Goal: Task Accomplishment & Management: Use online tool/utility

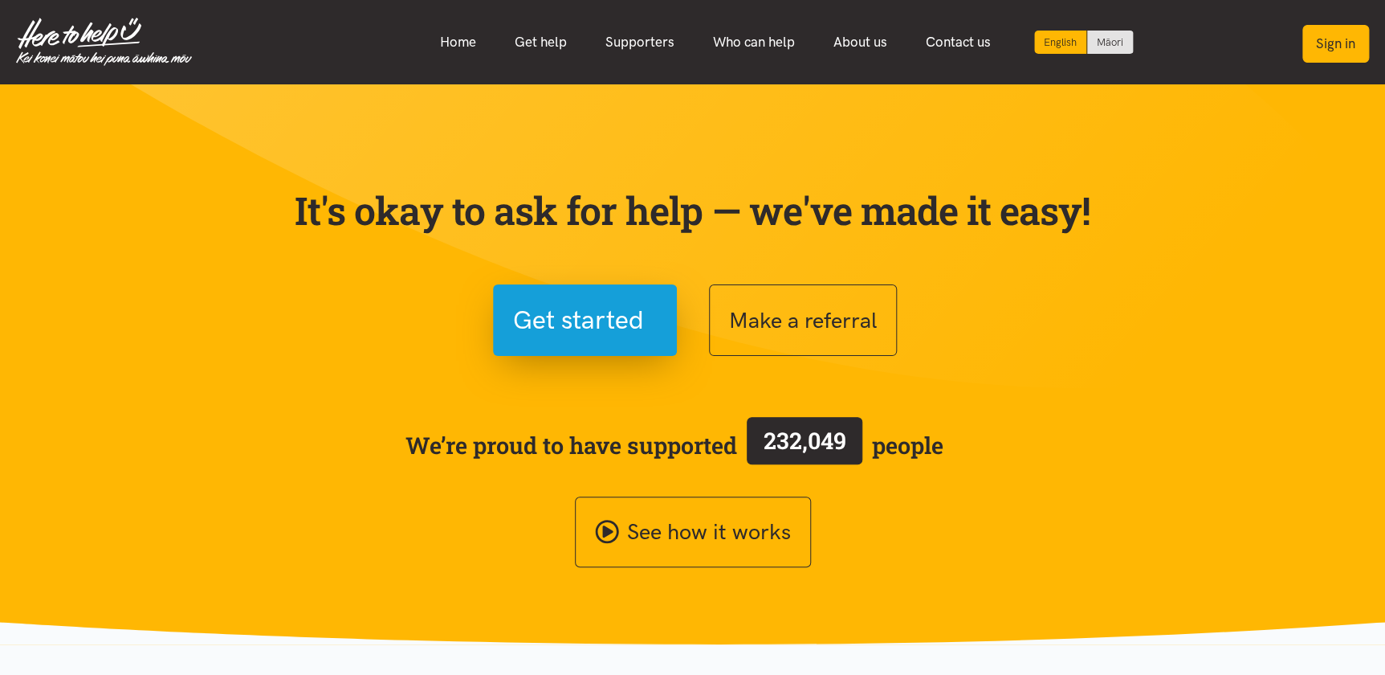
click at [1324, 42] on button "Sign in" at bounding box center [1335, 44] width 67 height 38
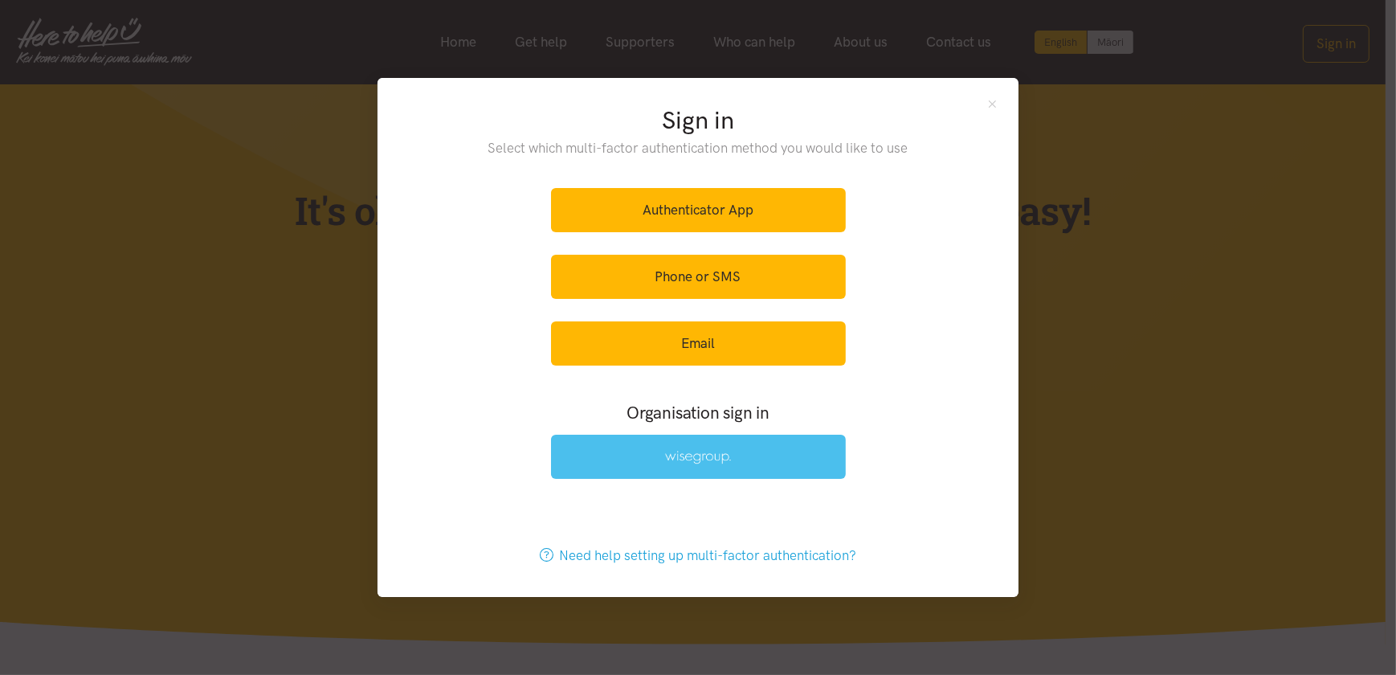
click at [687, 451] on img at bounding box center [698, 457] width 66 height 14
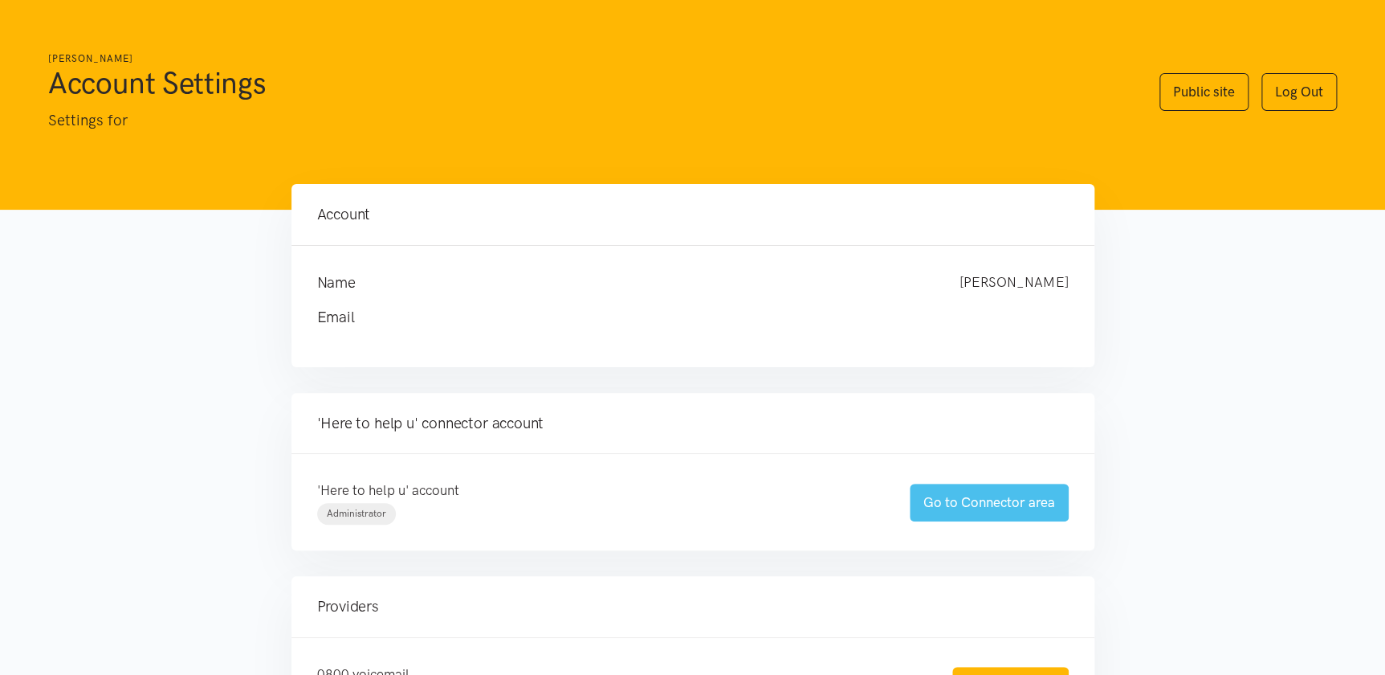
click at [992, 493] on link "Go to Connector area" at bounding box center [989, 502] width 159 height 38
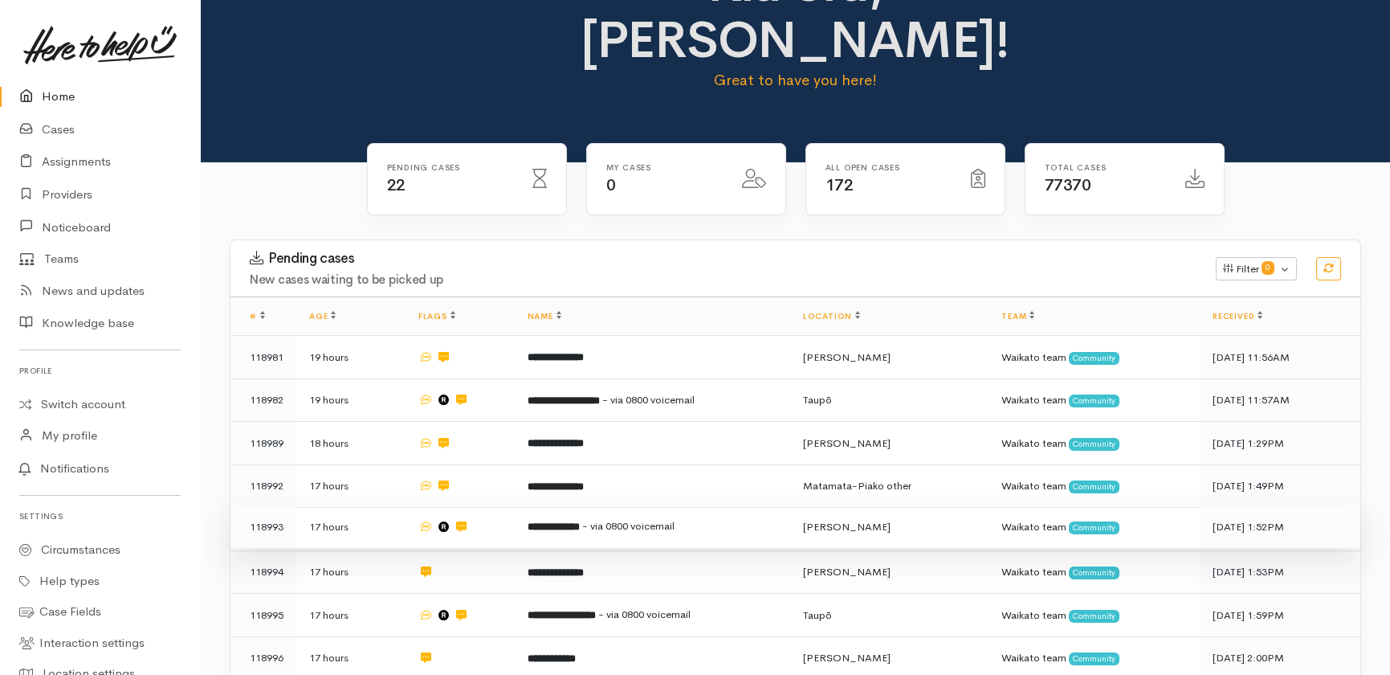
scroll to position [218, 0]
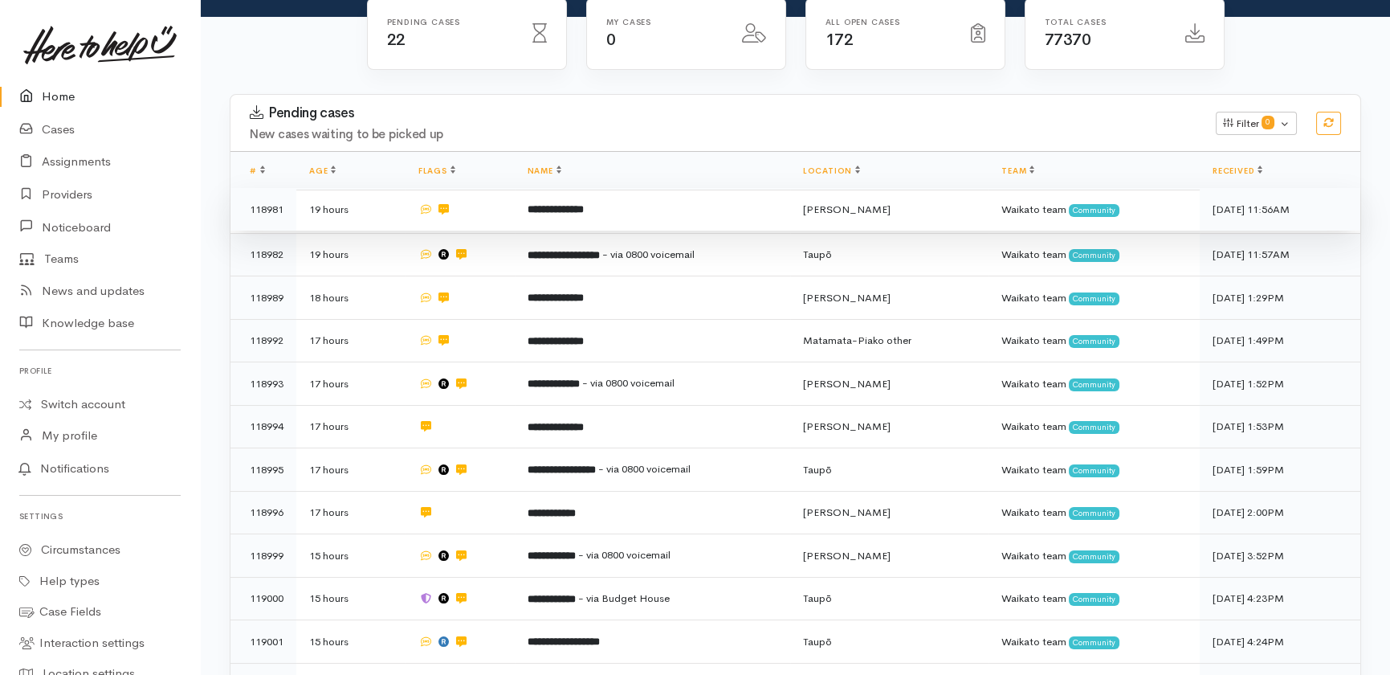
click at [706, 188] on td "**********" at bounding box center [652, 209] width 275 height 43
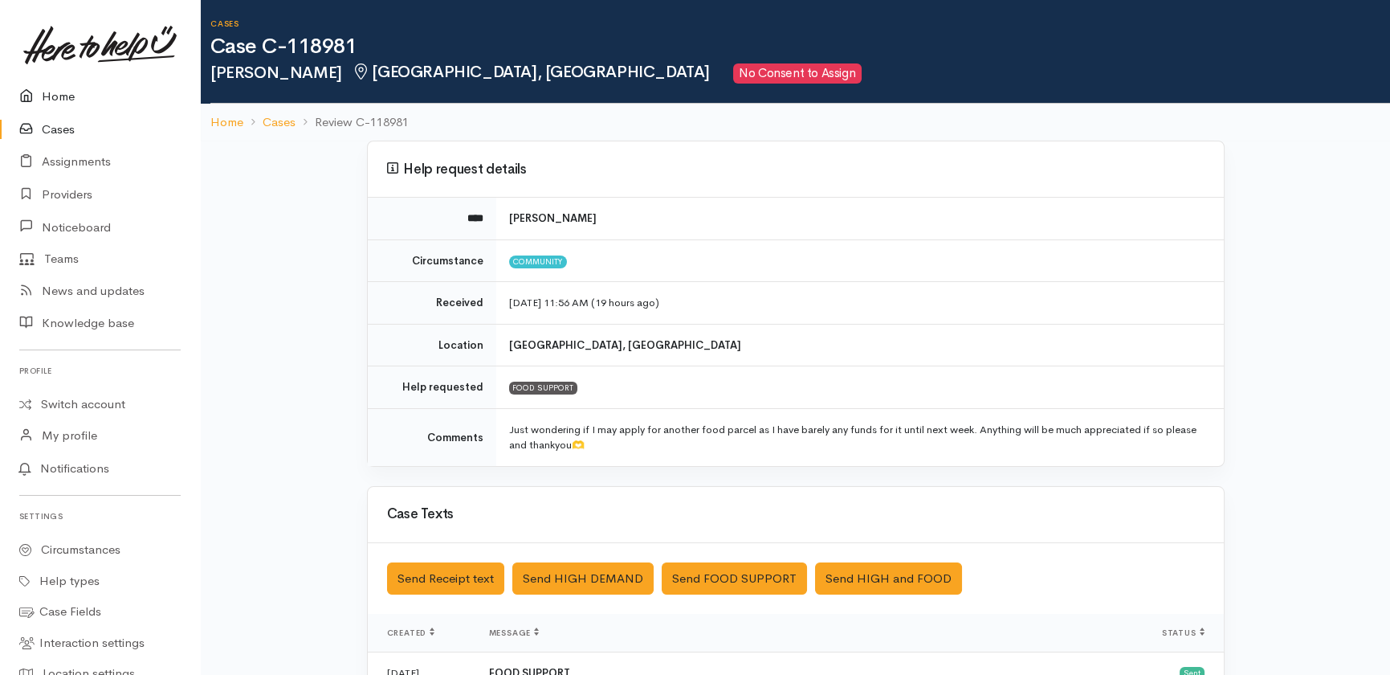
click at [52, 99] on link "Home" at bounding box center [100, 96] width 200 height 33
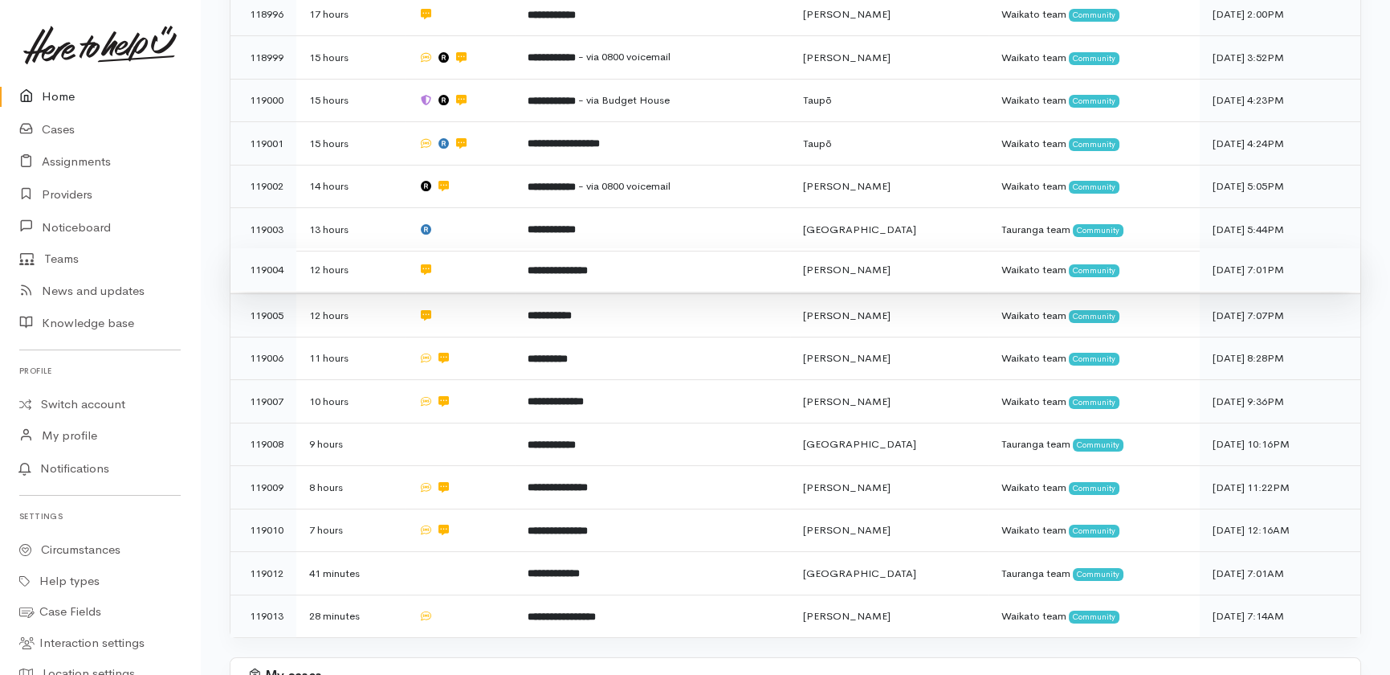
scroll to position [723, 0]
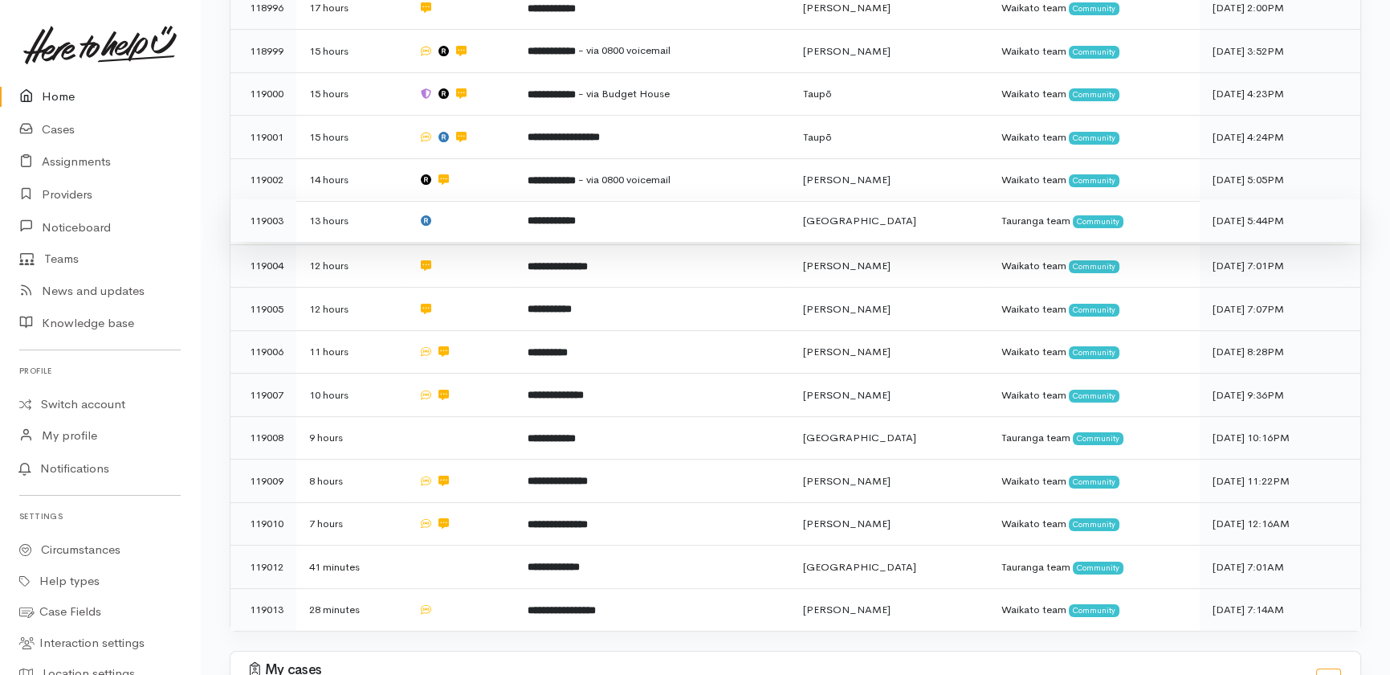
click at [447, 199] on td at bounding box center [460, 220] width 109 height 43
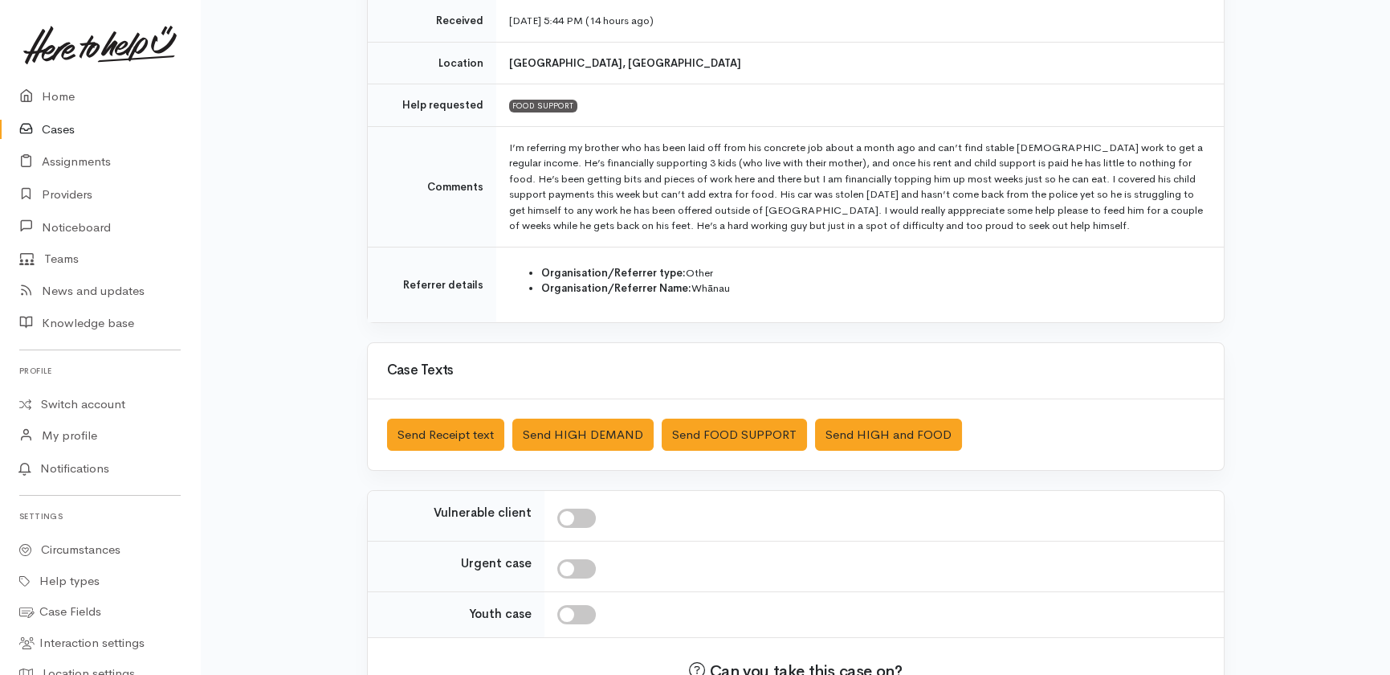
scroll to position [291, 0]
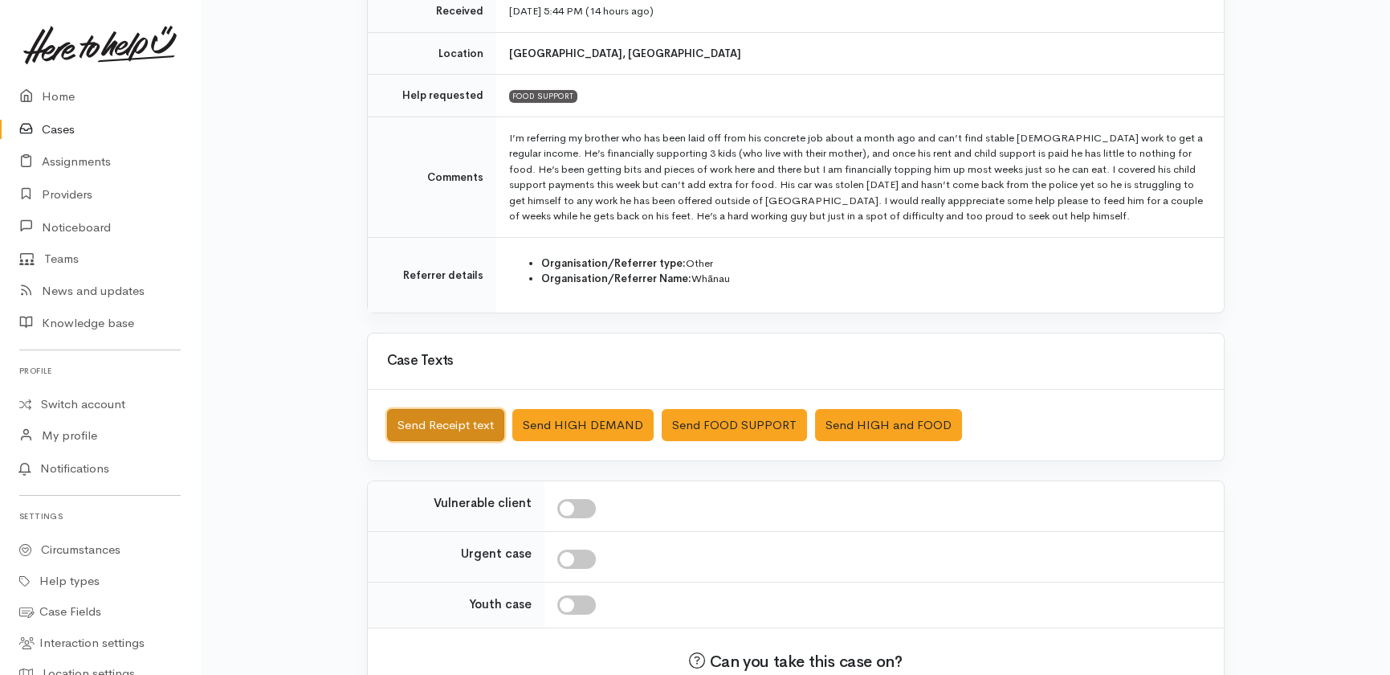
click at [412, 420] on button "Send Receipt text" at bounding box center [445, 425] width 117 height 33
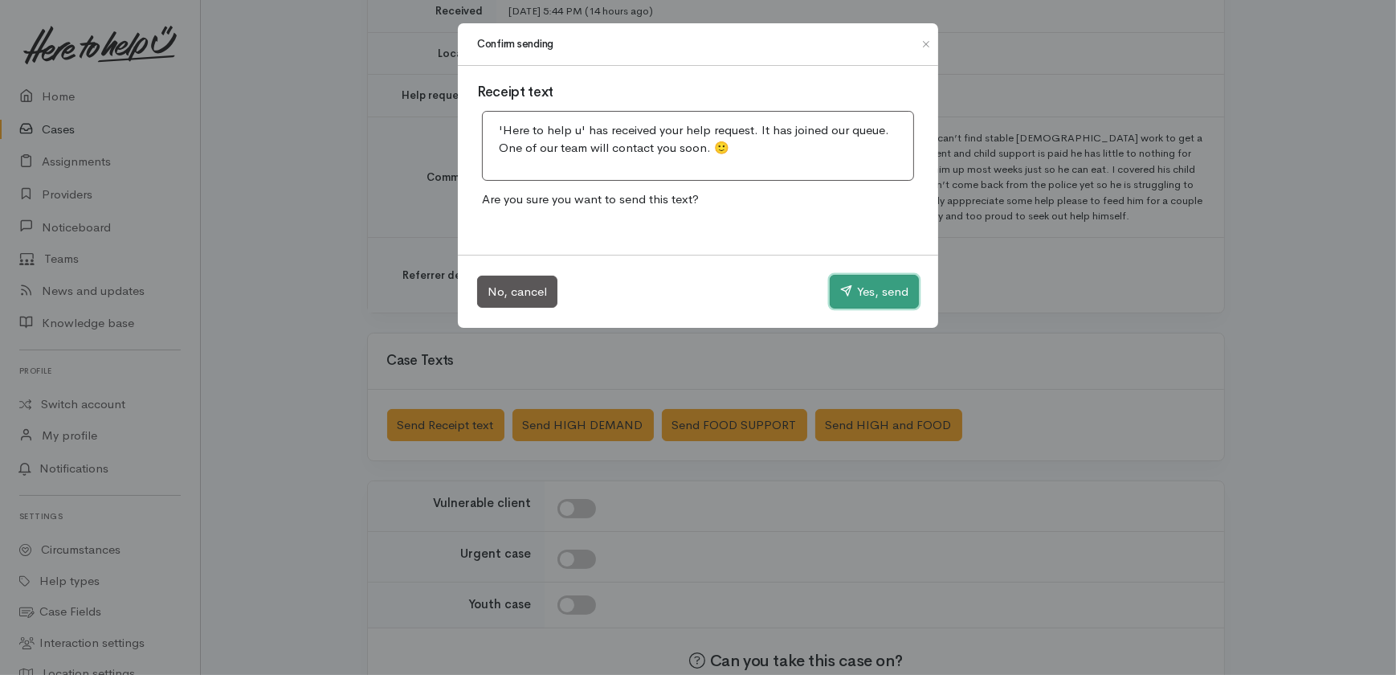
click at [872, 277] on button "Yes, send" at bounding box center [873, 292] width 89 height 34
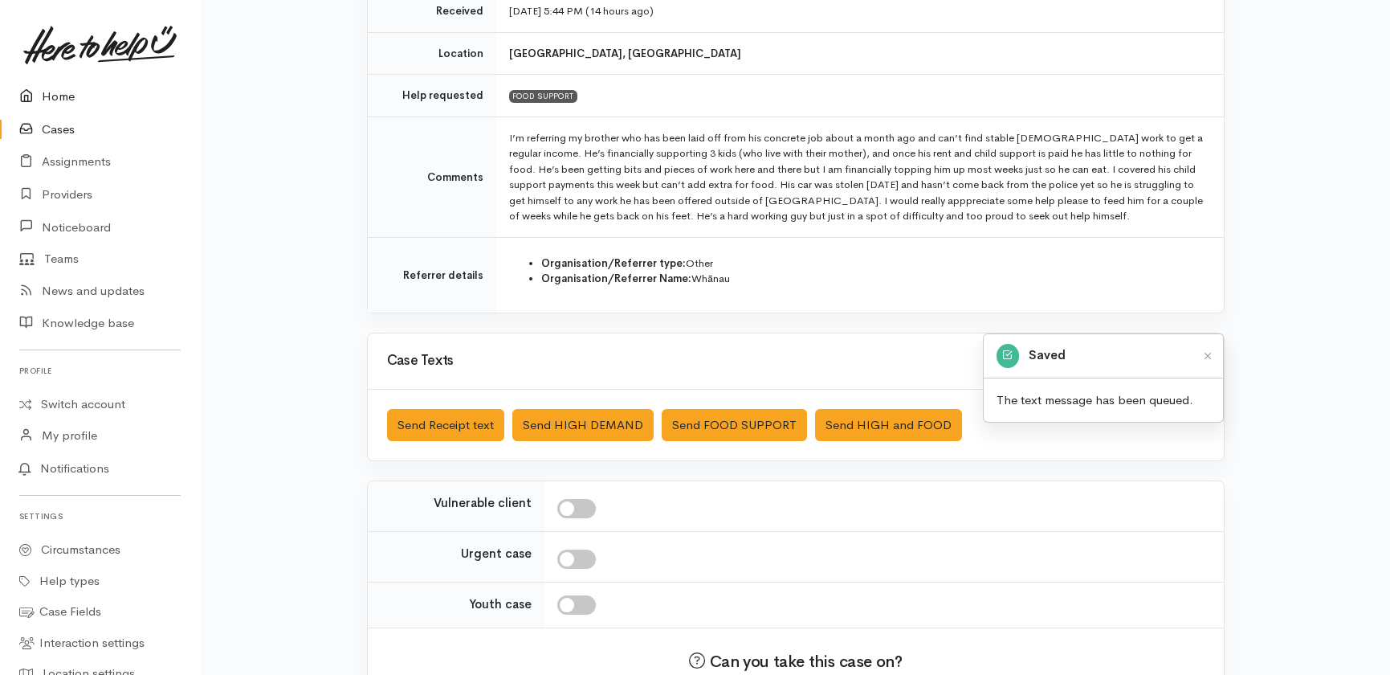
click at [52, 90] on link "Home" at bounding box center [100, 96] width 200 height 33
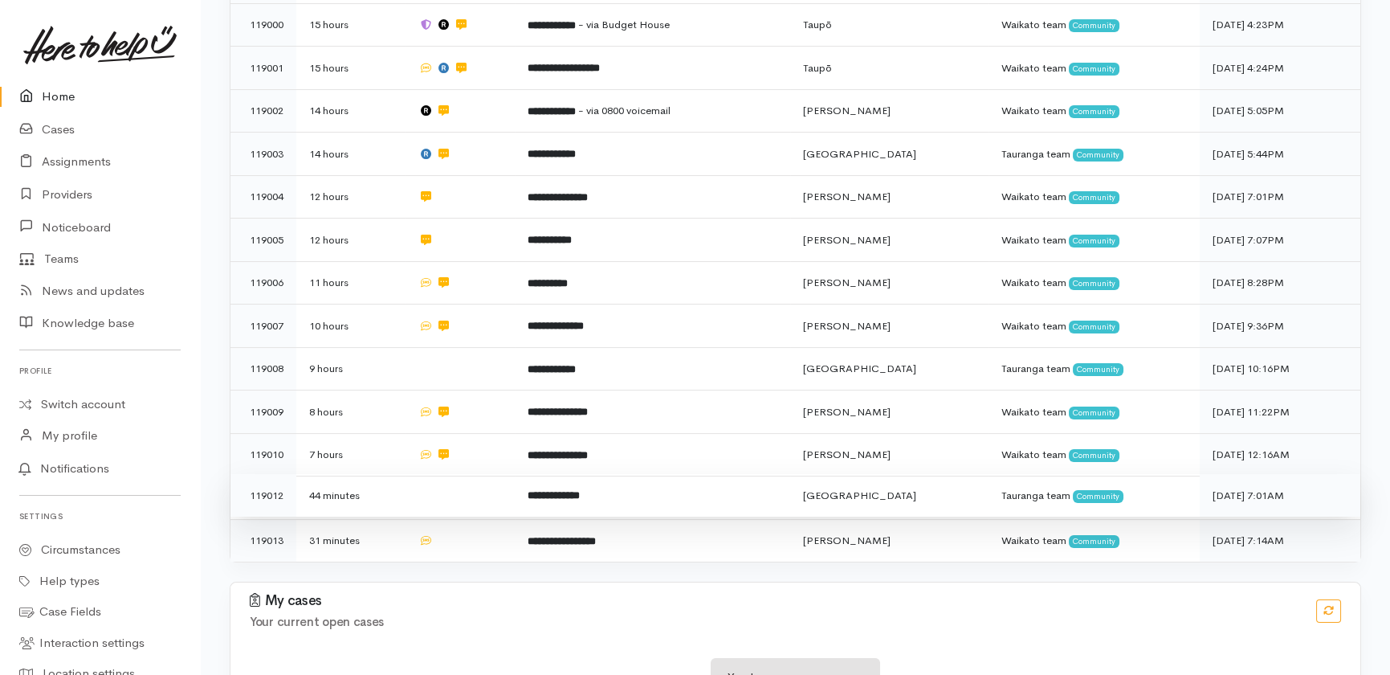
scroll to position [796, 0]
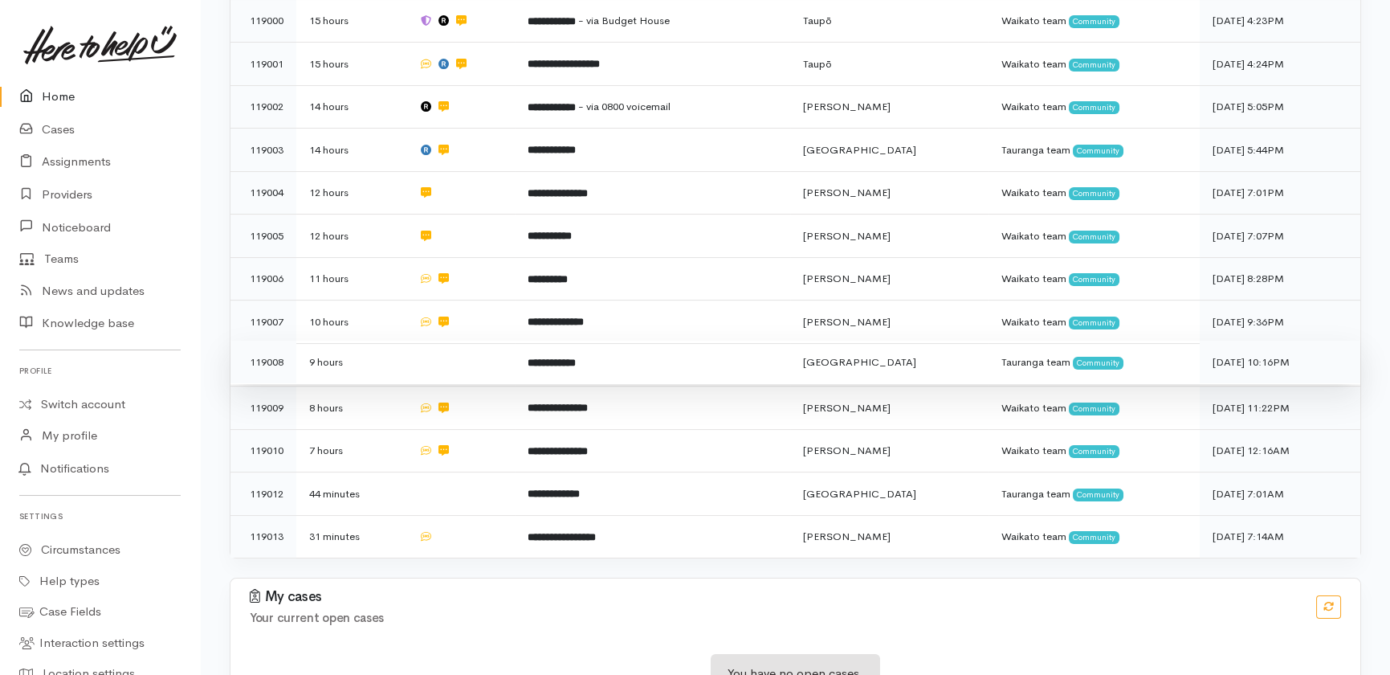
click at [451, 340] on td at bounding box center [460, 361] width 109 height 43
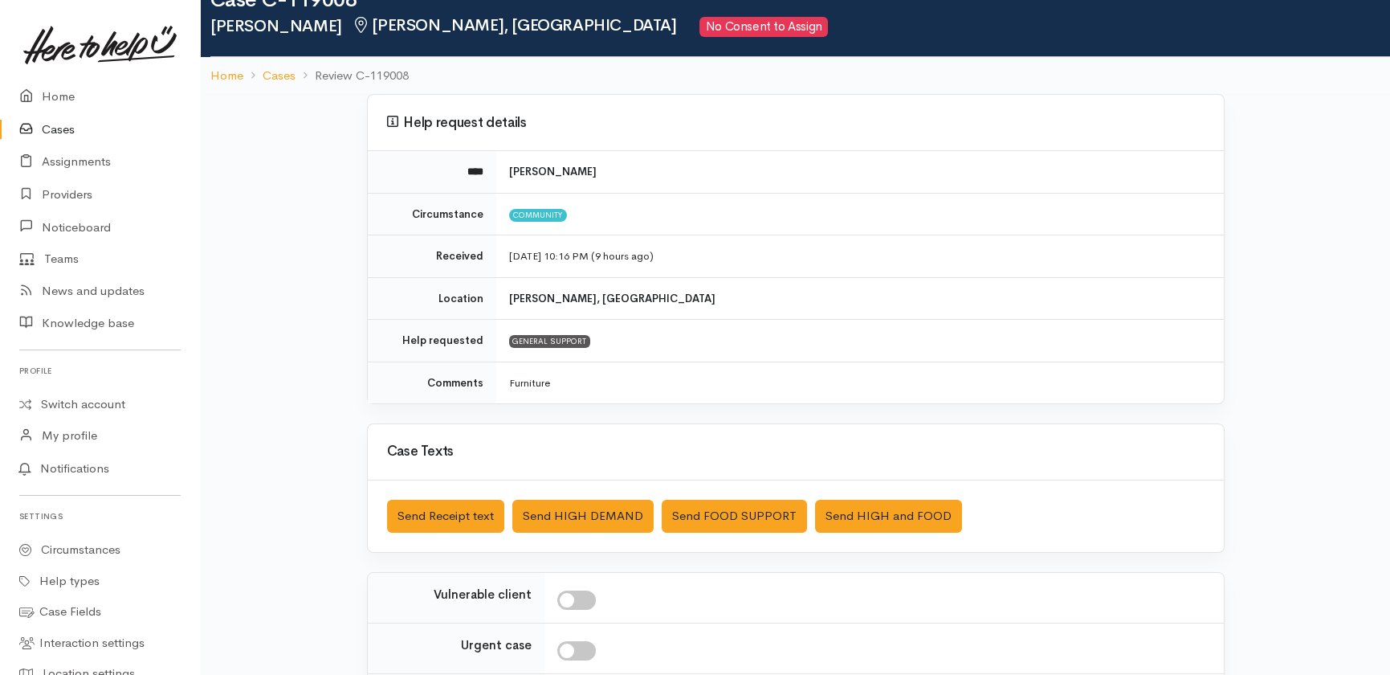
scroll to position [72, 0]
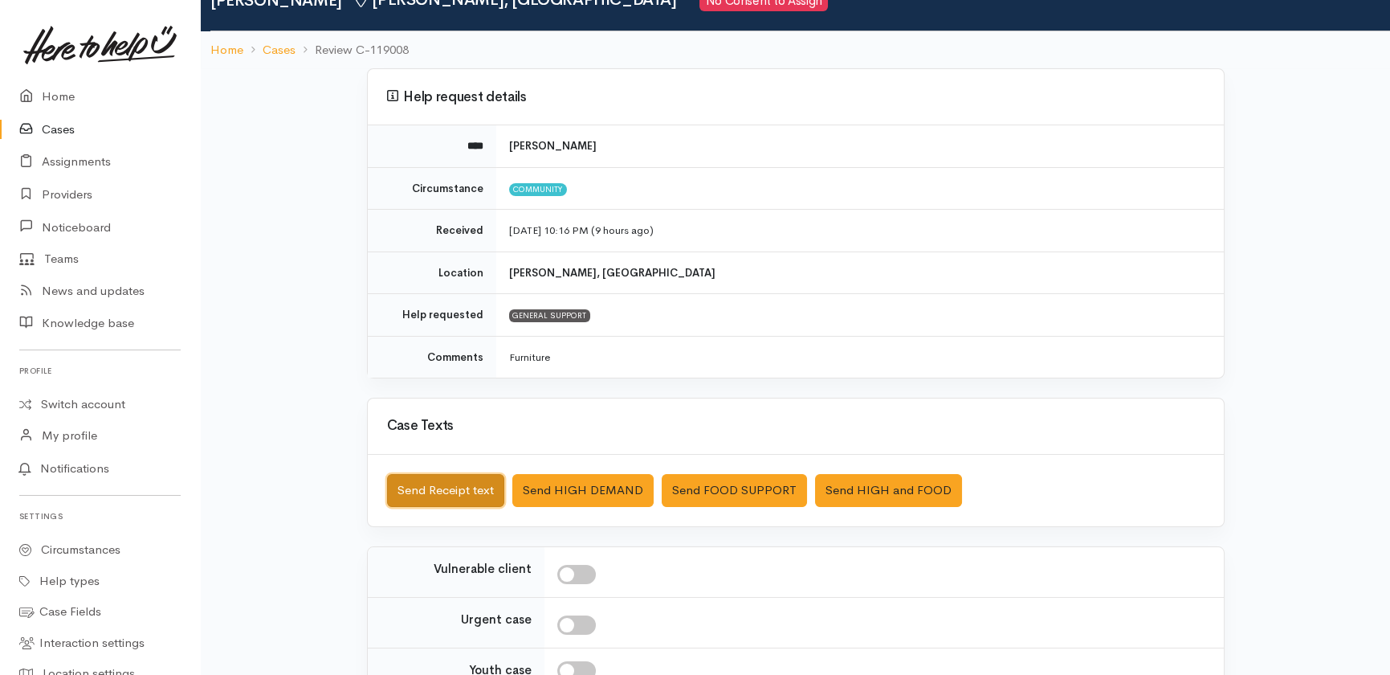
click at [432, 492] on button "Send Receipt text" at bounding box center [445, 490] width 117 height 33
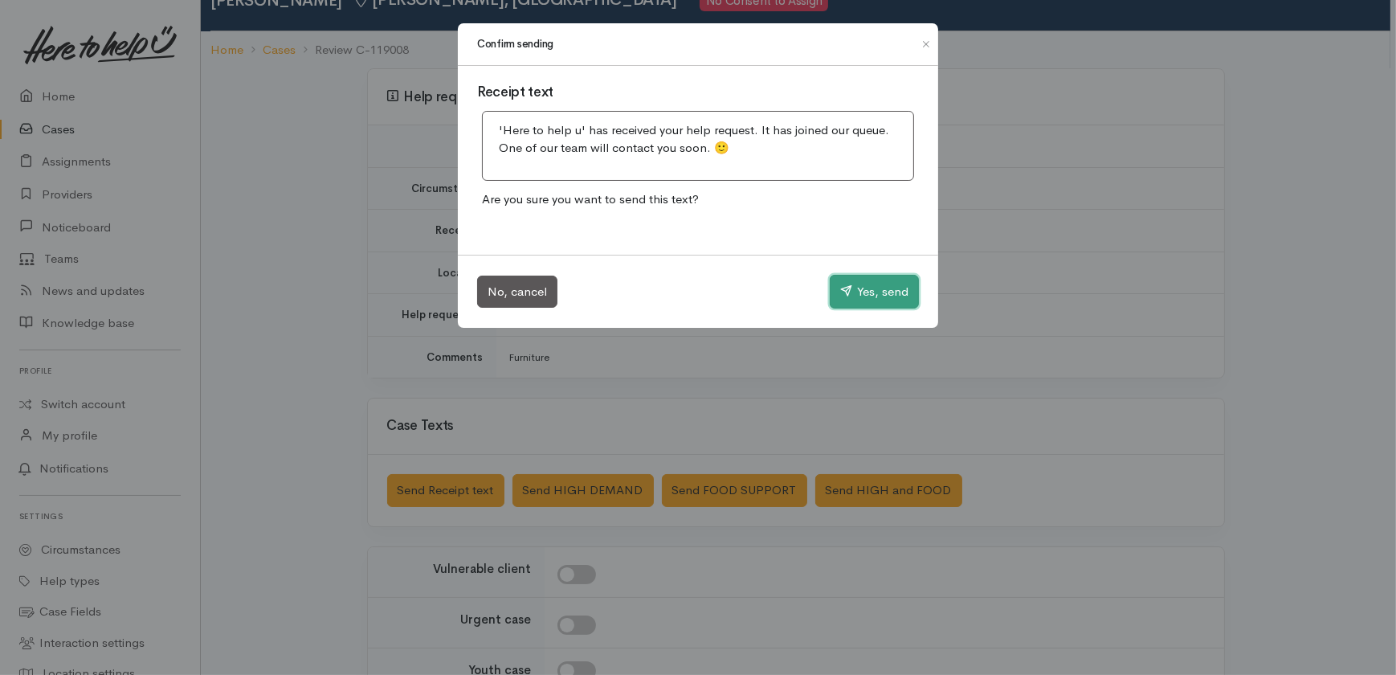
click at [883, 288] on button "Yes, send" at bounding box center [873, 292] width 89 height 34
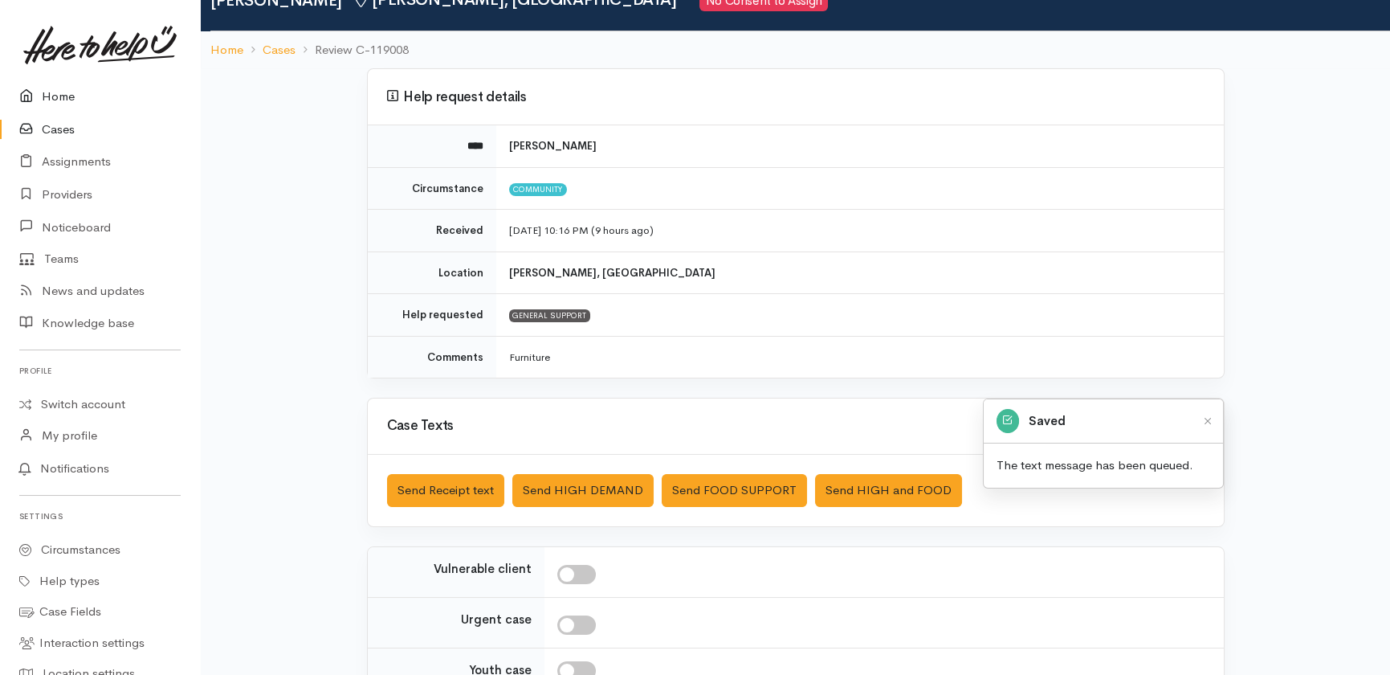
click at [47, 96] on link "Home" at bounding box center [100, 96] width 200 height 33
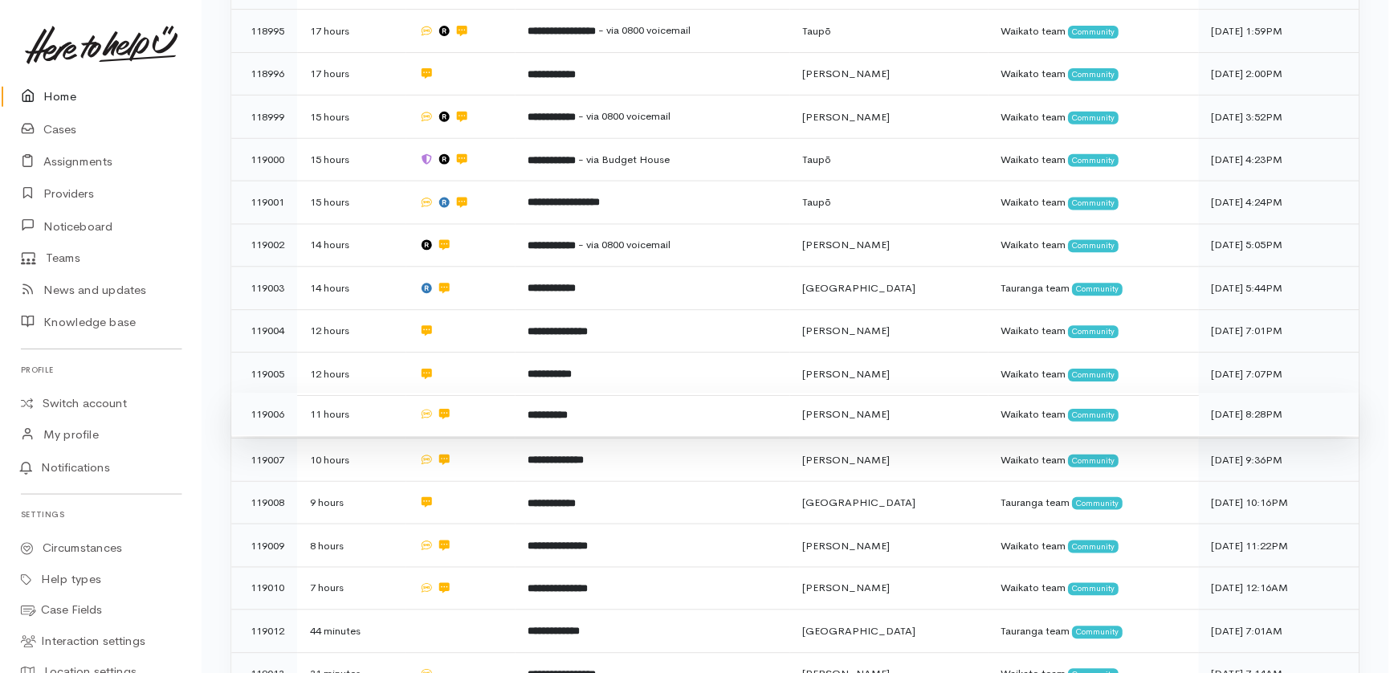
scroll to position [796, 0]
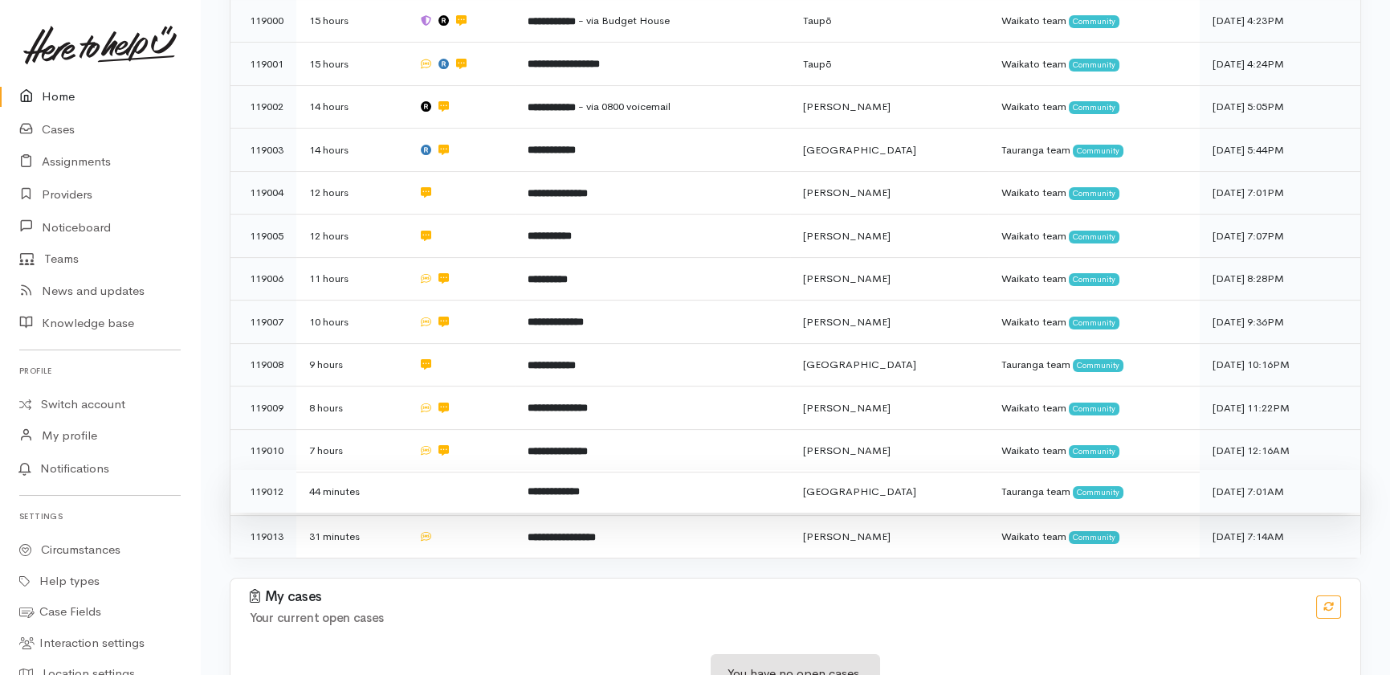
click at [450, 470] on td at bounding box center [460, 491] width 109 height 43
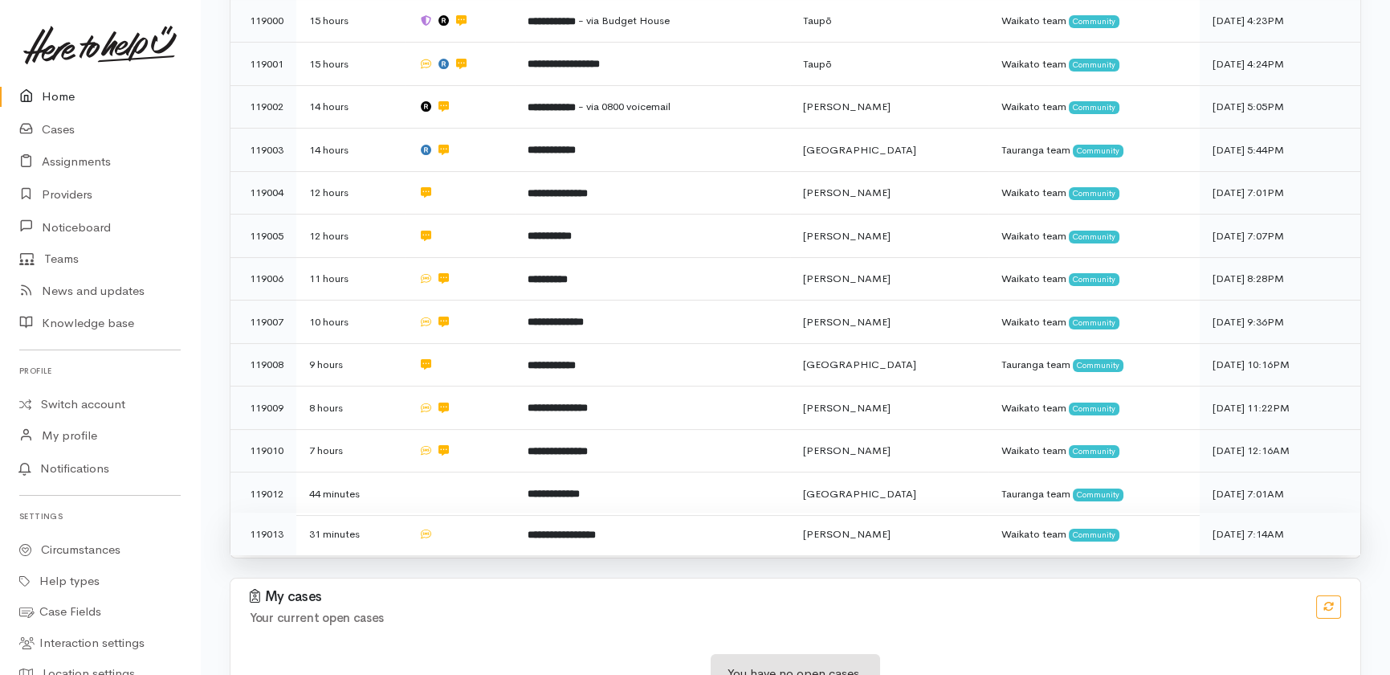
click at [446, 512] on td at bounding box center [460, 533] width 109 height 43
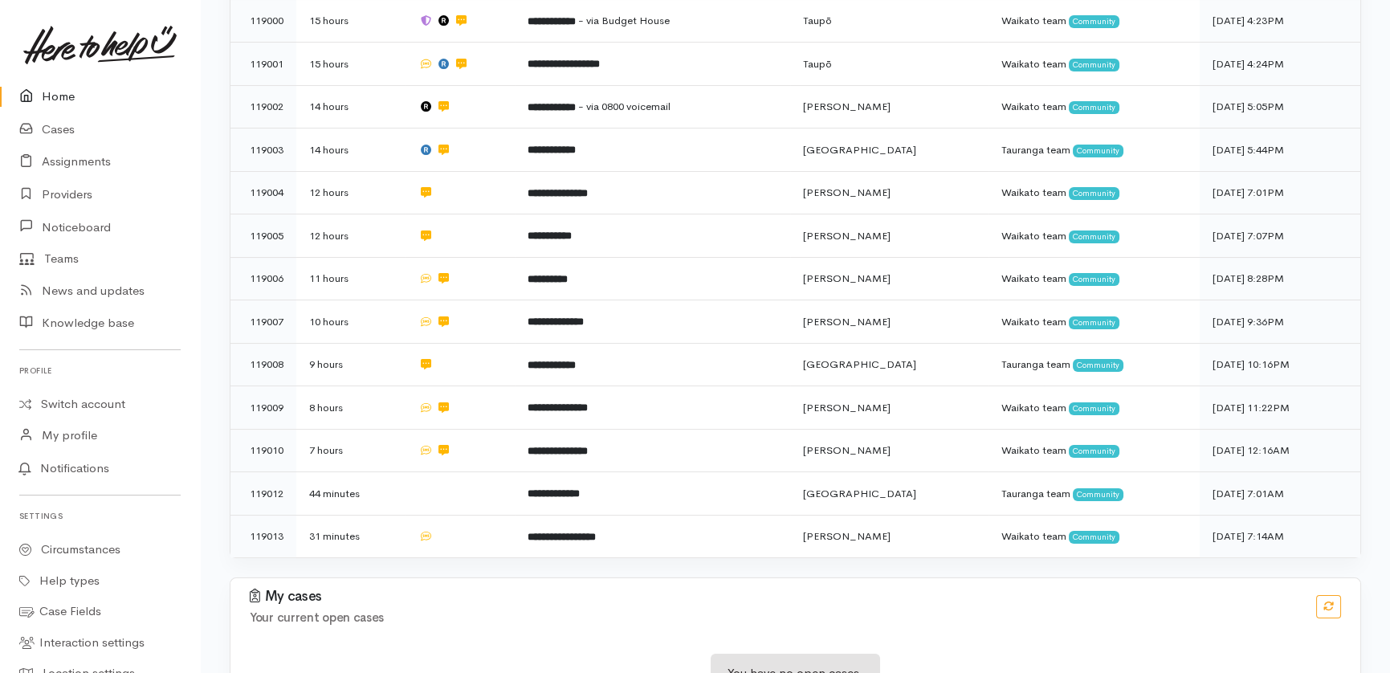
click at [63, 96] on link "Home" at bounding box center [100, 96] width 200 height 33
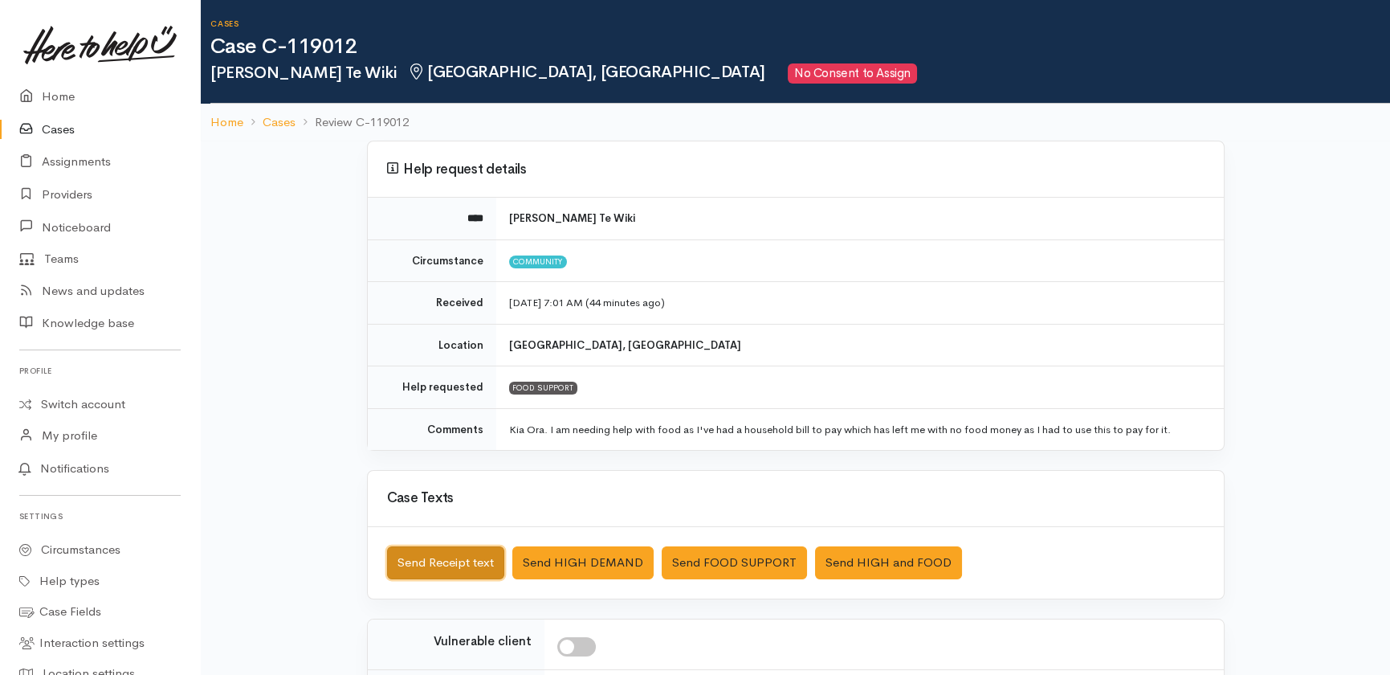
click at [431, 565] on button "Send Receipt text" at bounding box center [445, 562] width 117 height 33
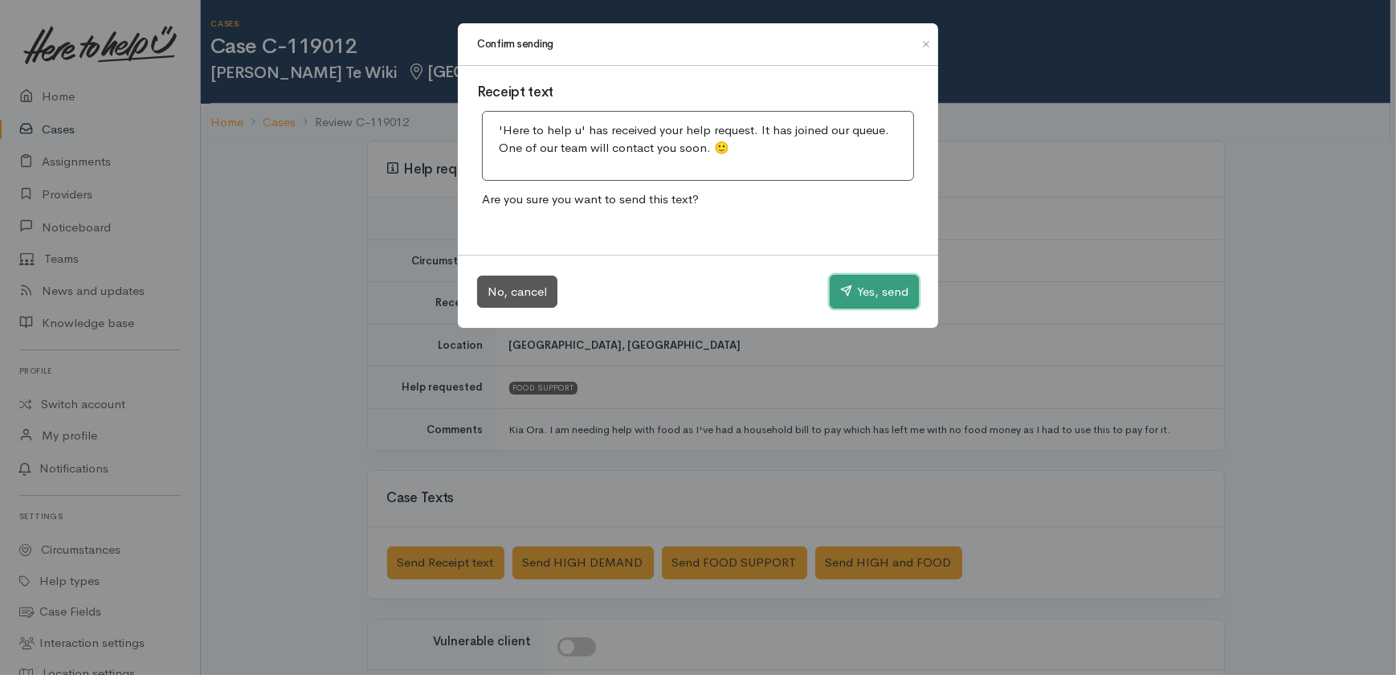
click at [875, 289] on button "Yes, send" at bounding box center [873, 292] width 89 height 34
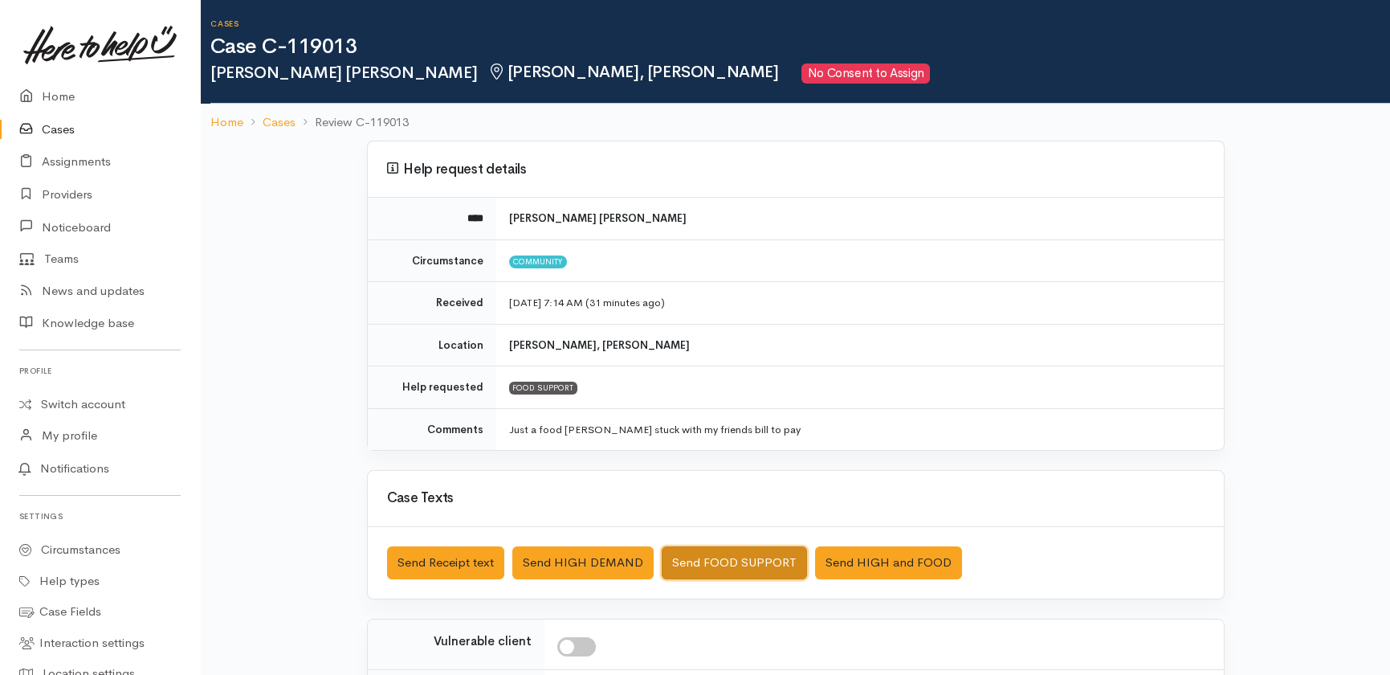
click at [737, 556] on button "Send FOOD SUPPORT" at bounding box center [734, 562] width 145 height 33
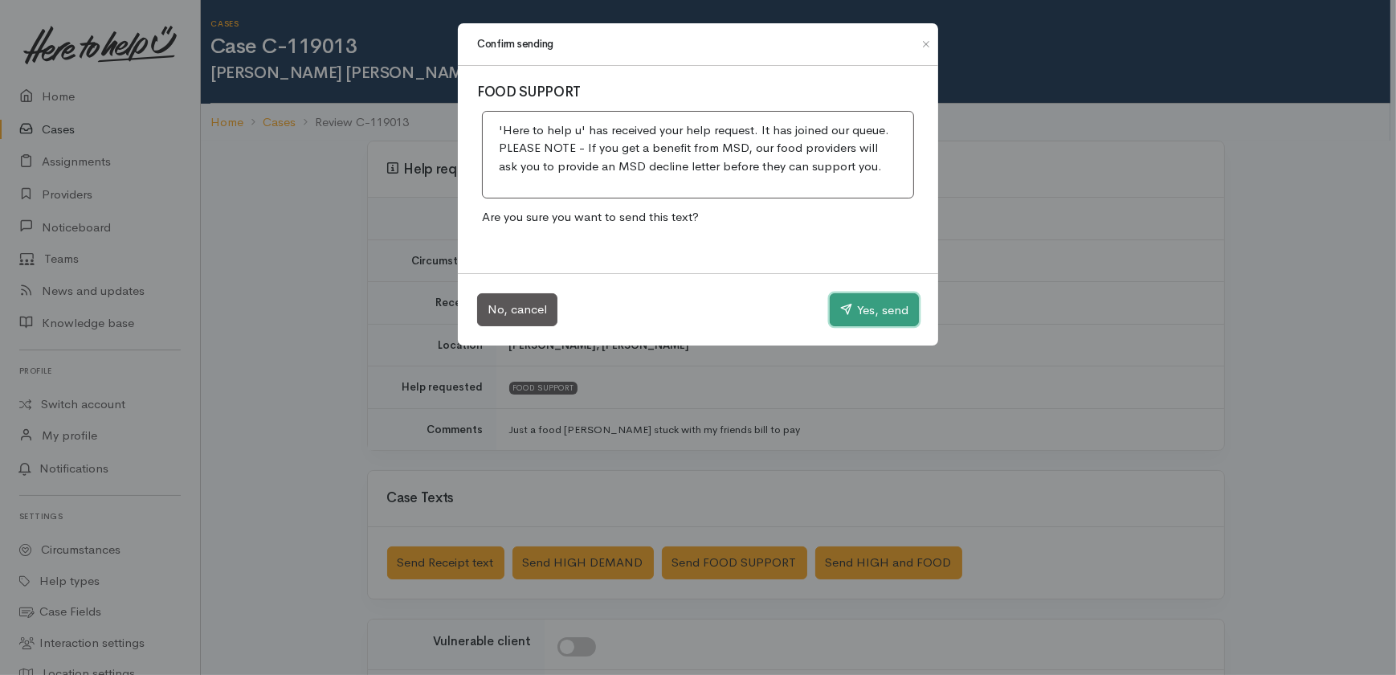
click at [891, 298] on button "Yes, send" at bounding box center [873, 310] width 89 height 34
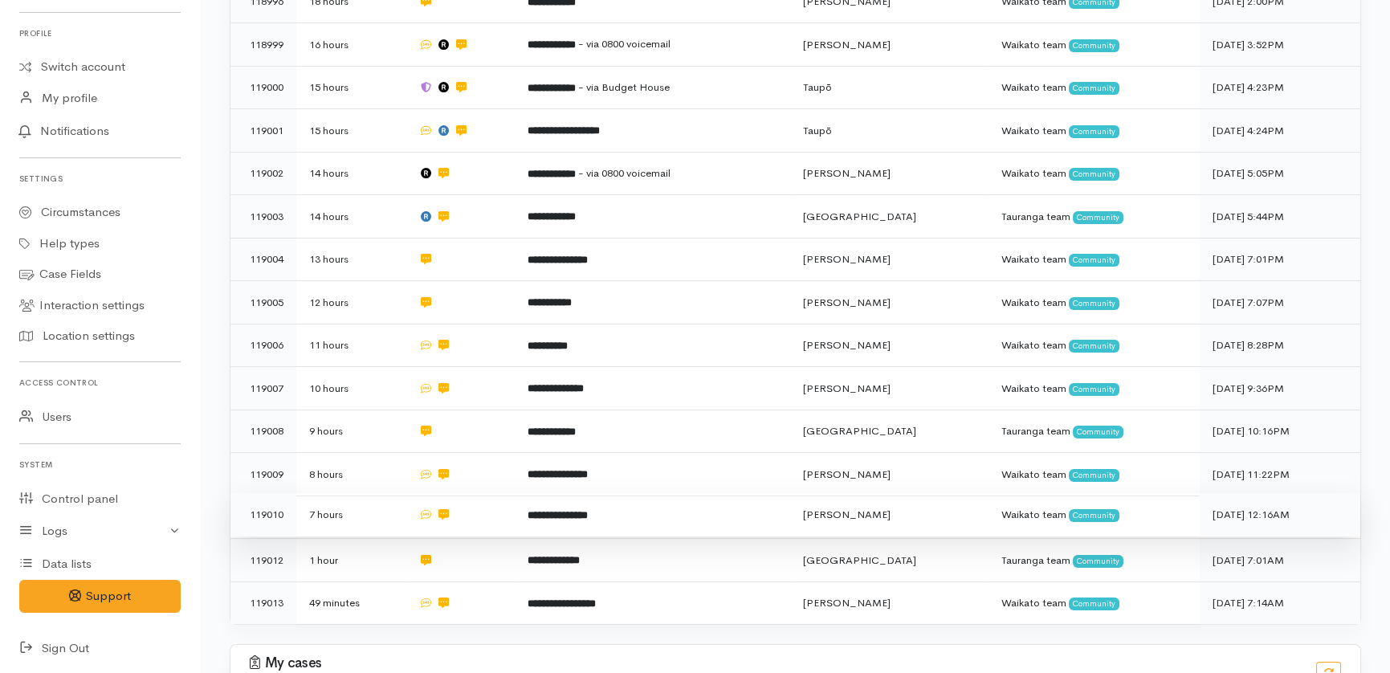
scroll to position [797, 0]
